Goal: Task Accomplishment & Management: Complete application form

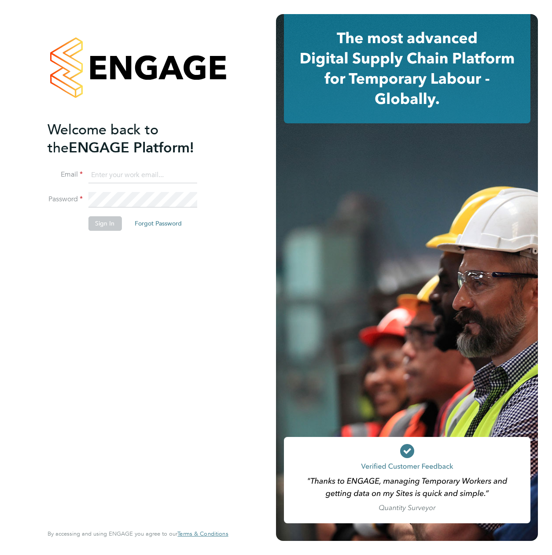
type input "[PERSON_NAME][EMAIL_ADDRESS][PERSON_NAME][DOMAIN_NAME]"
click at [101, 223] on button "Sign In" at bounding box center [104, 223] width 33 height 14
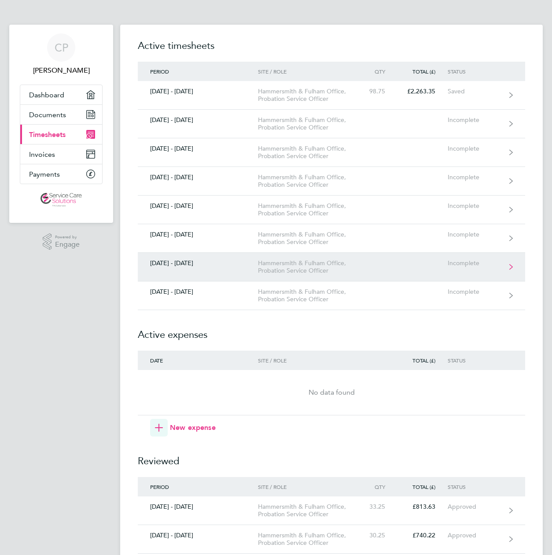
click at [356, 274] on div "Hammersmith & Fulham Office, Probation Service Officer" at bounding box center [308, 266] width 101 height 15
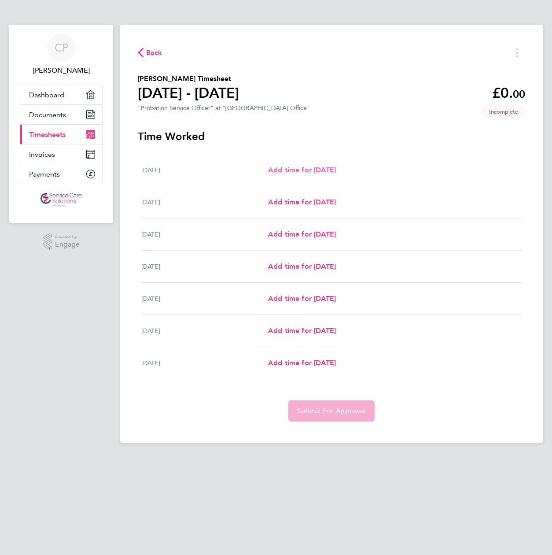
click at [323, 168] on span "Add time for [DATE]" at bounding box center [302, 170] width 68 height 8
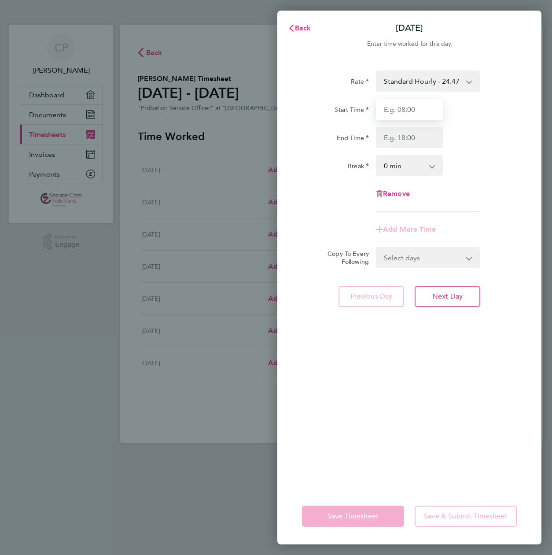
click at [420, 113] on input "Start Time" at bounding box center [409, 109] width 67 height 21
type input "08:45"
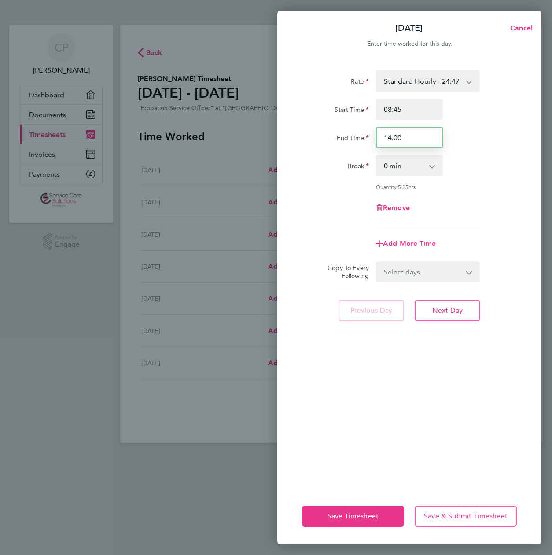
click at [414, 142] on input "14:00" at bounding box center [409, 137] width 67 height 21
click at [389, 137] on input "14:00" at bounding box center [409, 137] width 67 height 21
type input "17.15:00"
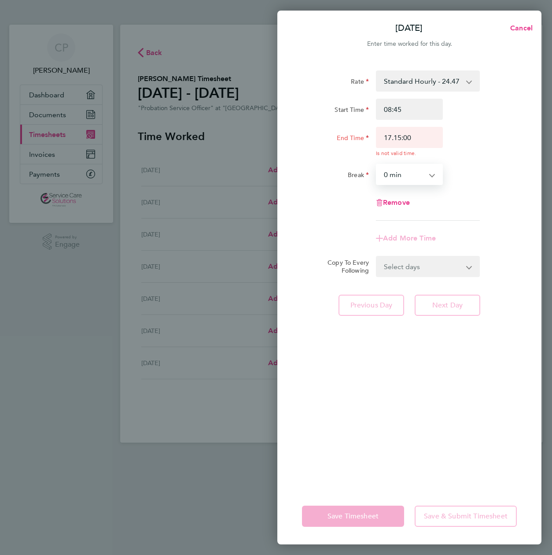
click at [414, 171] on select "0 min 15 min 30 min 45 min 60 min 75 min 90 min" at bounding box center [404, 174] width 55 height 19
select select "60"
click at [377, 165] on select "0 min 15 min 30 min 45 min 60 min 75 min 90 min" at bounding box center [404, 174] width 55 height 19
click at [445, 260] on select "Select days Day Weekday (Mon-Fri) Weekend (Sat-Sun) Tuesday Wednesday Thursday …" at bounding box center [423, 266] width 92 height 19
select select "WEEKDAY"
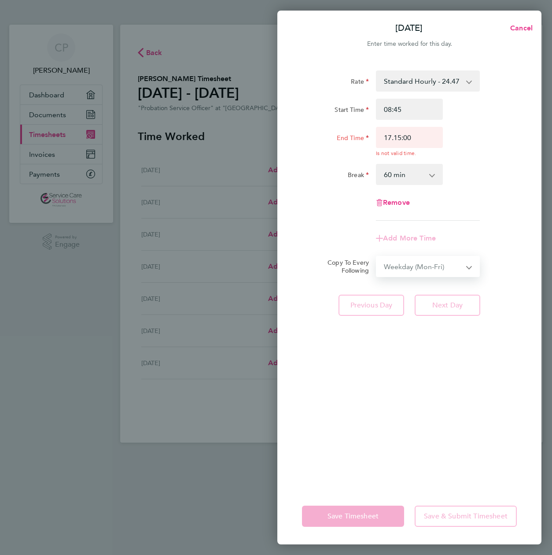
click at [377, 257] on select "Select days Day Weekday (Mon-Fri) Weekend (Sat-Sun) Tuesday Wednesday Thursday …" at bounding box center [423, 266] width 92 height 19
select select "2025-09-21"
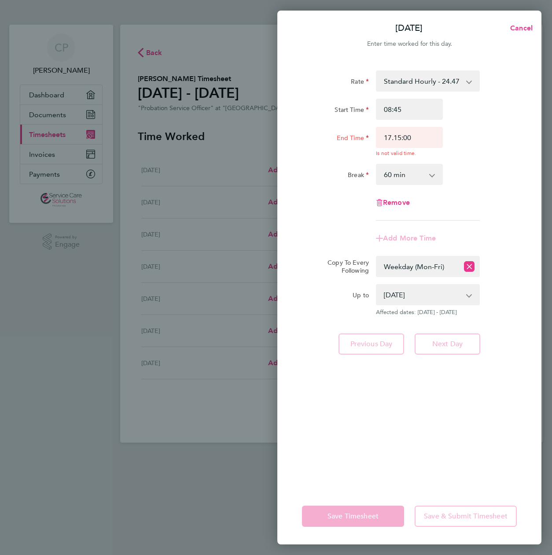
click at [391, 436] on div "Rate Standard Hourly - 24.47 Start Time 08:45 End Time 17.15:00 Is not valid ti…" at bounding box center [409, 274] width 264 height 428
click at [412, 140] on input "17.15:00" at bounding box center [409, 137] width 67 height 21
click at [395, 142] on input "17.15" at bounding box center [409, 137] width 67 height 21
type input "17:15"
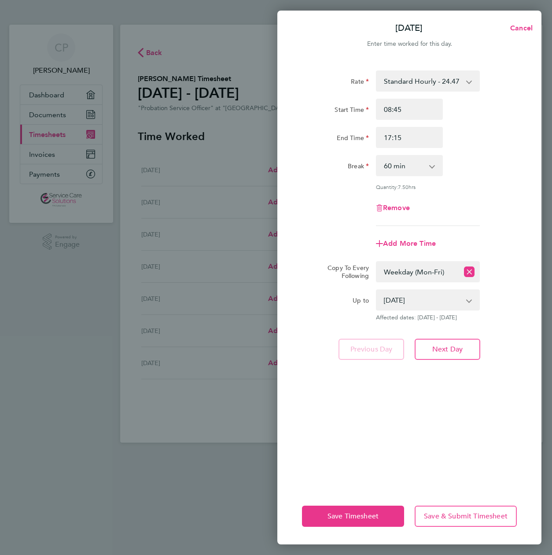
click at [373, 404] on div "Rate Standard Hourly - 24.47 Start Time 08:45 End Time 17:15 Break 0 min 15 min…" at bounding box center [409, 274] width 264 height 428
click at [357, 514] on span "Save Timesheet" at bounding box center [353, 516] width 51 height 9
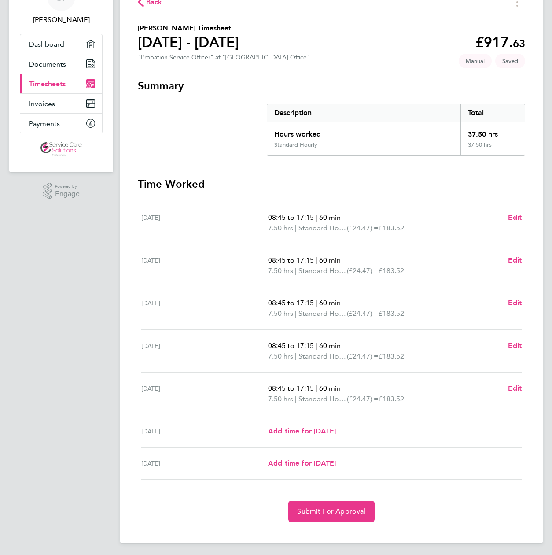
scroll to position [51, 0]
click at [512, 388] on span "Edit" at bounding box center [515, 388] width 14 height 8
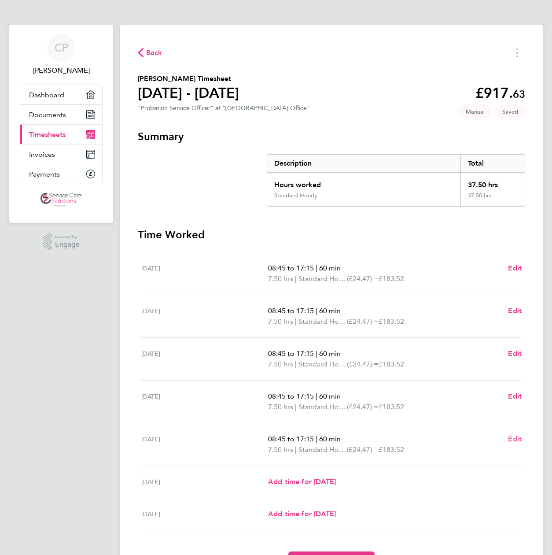
select select "60"
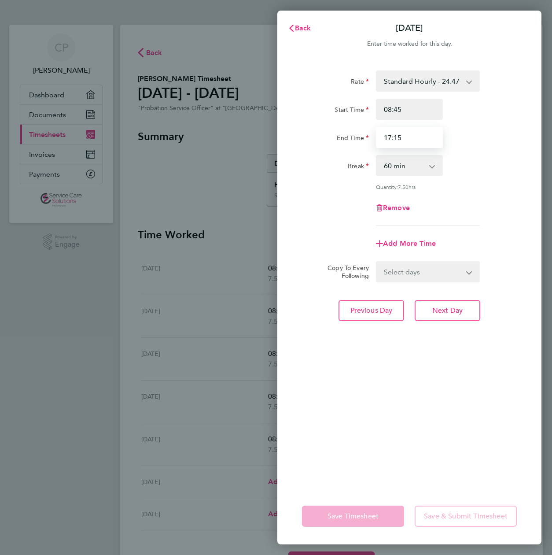
click at [388, 140] on input "17:15" at bounding box center [409, 137] width 67 height 21
type input "16:15"
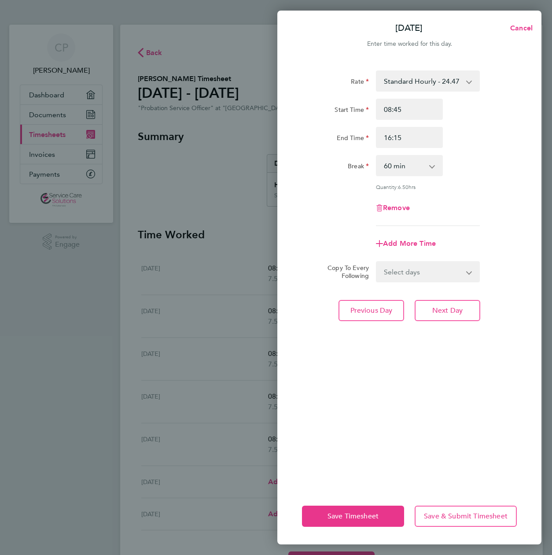
click at [381, 327] on div "Rate Standard Hourly - 24.47 Start Time 08:45 End Time 16:15 Break 0 min 15 min…" at bounding box center [409, 274] width 264 height 428
click at [358, 520] on span "Save Timesheet" at bounding box center [353, 516] width 51 height 9
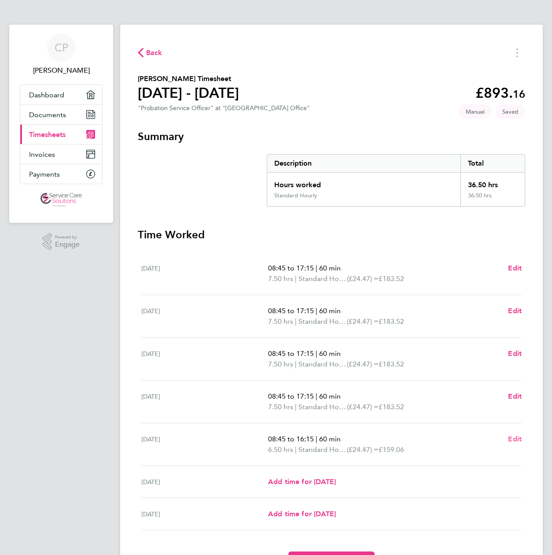
click at [512, 436] on span "Edit" at bounding box center [515, 439] width 14 height 8
select select "60"
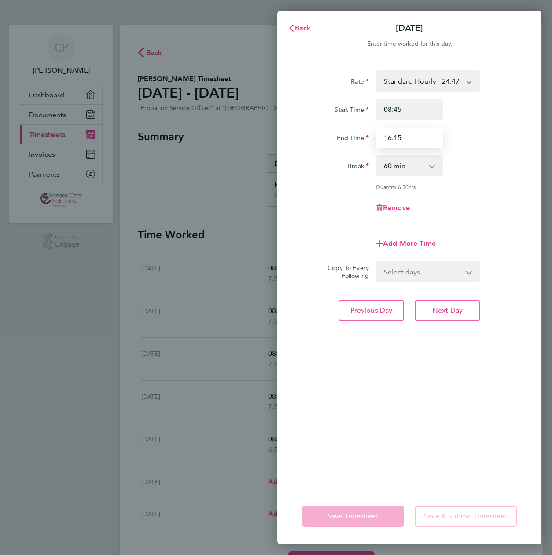
click at [416, 139] on input "16:15" at bounding box center [409, 137] width 67 height 21
type input "16:30"
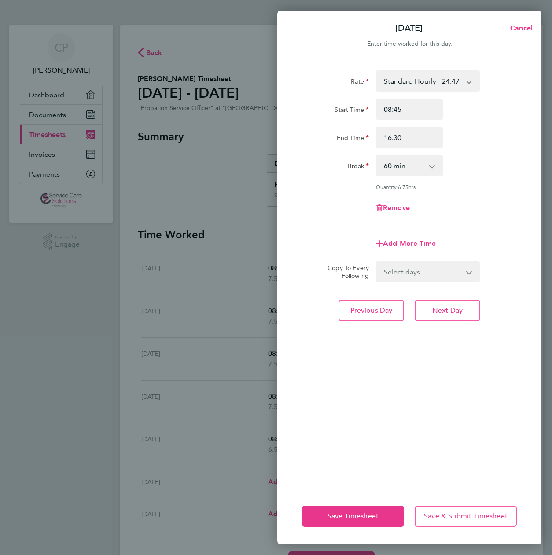
click at [359, 408] on div "Rate Standard Hourly - 24.47 Start Time 08:45 End Time 16:30 Break 0 min 15 min…" at bounding box center [409, 274] width 264 height 428
click at [362, 513] on span "Save Timesheet" at bounding box center [353, 516] width 51 height 9
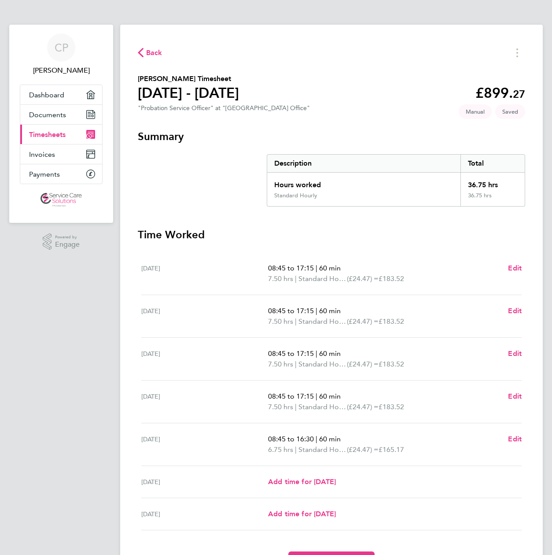
scroll to position [53, 0]
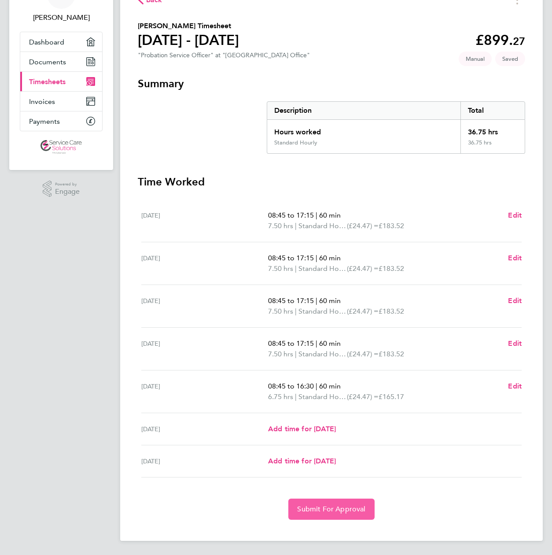
click at [328, 506] on span "Submit For Approval" at bounding box center [331, 509] width 68 height 9
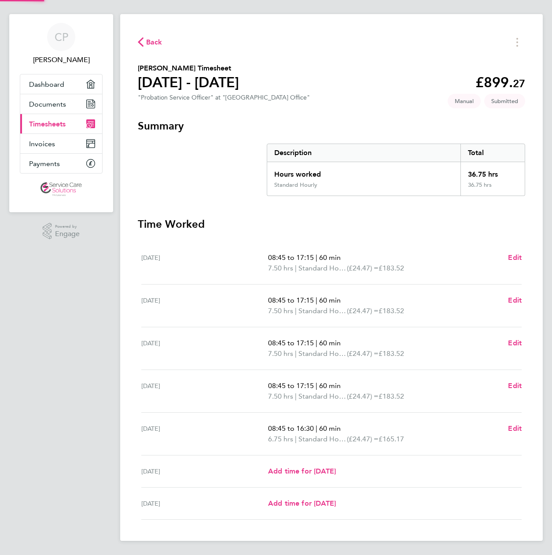
scroll to position [11, 0]
